Goal: Task Accomplishment & Management: Complete application form

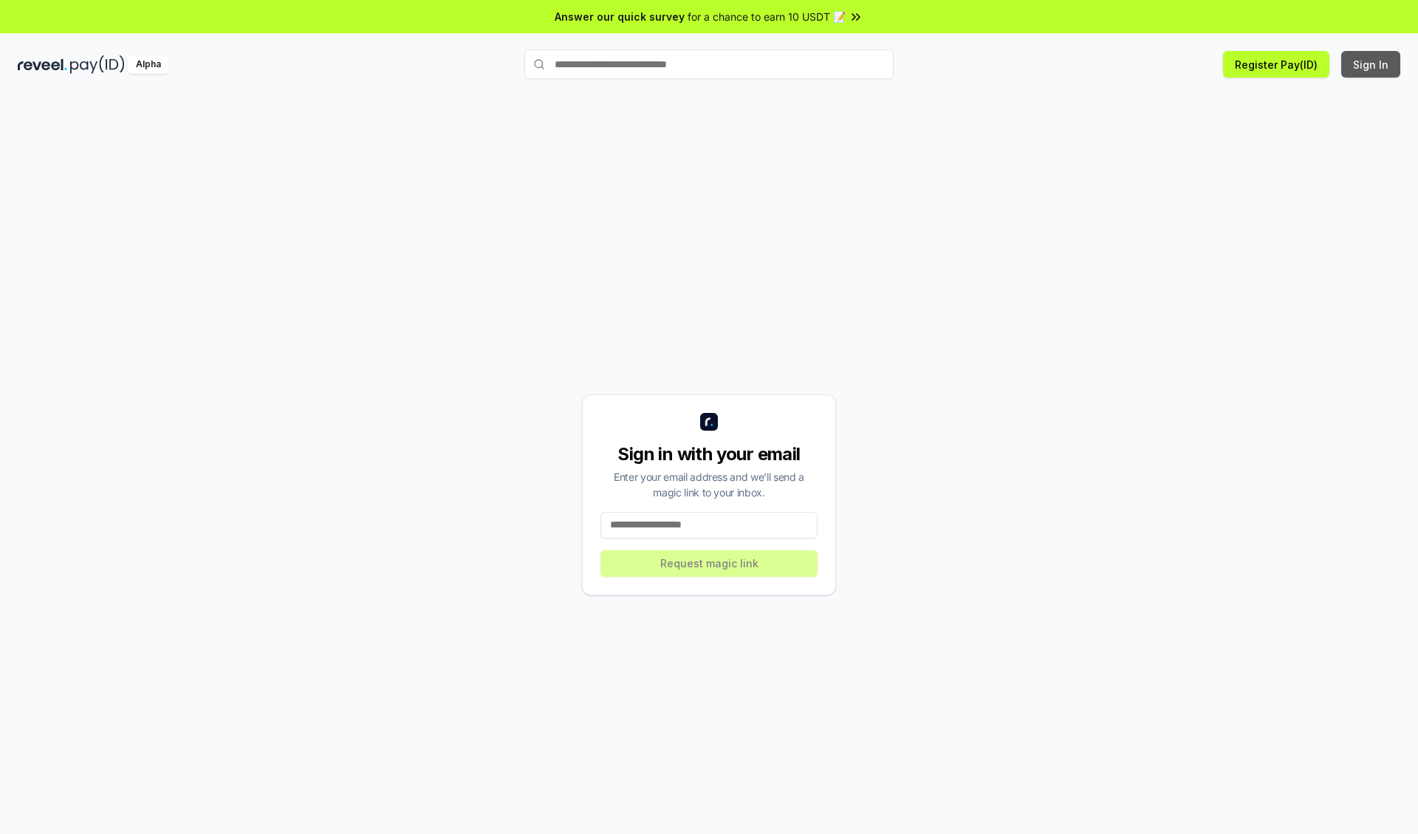
click at [1372, 64] on button "Sign In" at bounding box center [1370, 64] width 59 height 27
type input "**********"
click at [709, 563] on button "Request magic link" at bounding box center [709, 563] width 217 height 27
